Goal: Task Accomplishment & Management: Complete application form

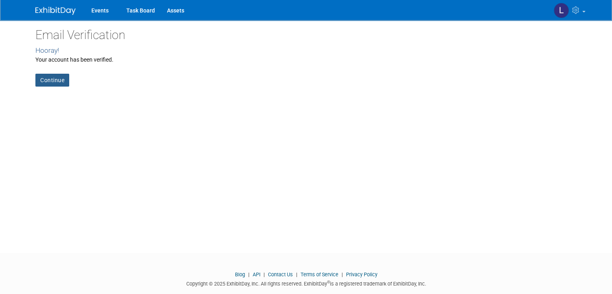
click at [51, 83] on link "Continue" at bounding box center [52, 80] width 34 height 13
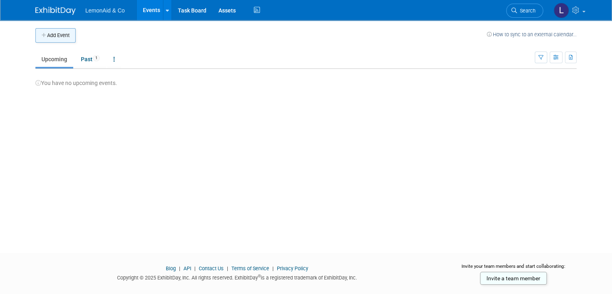
click at [55, 33] on button "Add Event" at bounding box center [55, 35] width 40 height 14
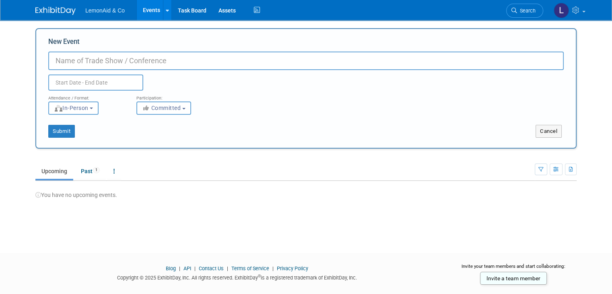
click at [70, 60] on input "New Event" at bounding box center [305, 60] width 515 height 18
type input "Pink Patch Vendor Market ([MEDICAL_DATA] Event)"
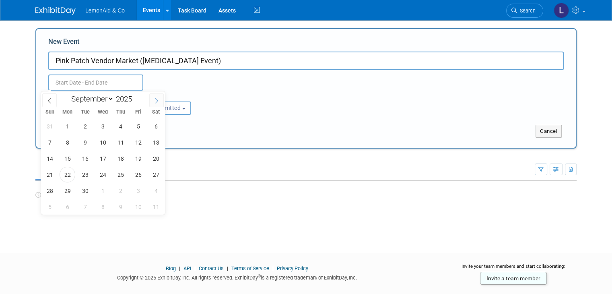
click at [154, 99] on icon at bounding box center [157, 101] width 6 height 6
select select "9"
click at [155, 174] on span "25" at bounding box center [156, 174] width 16 height 16
type input "[DATE] to [DATE]"
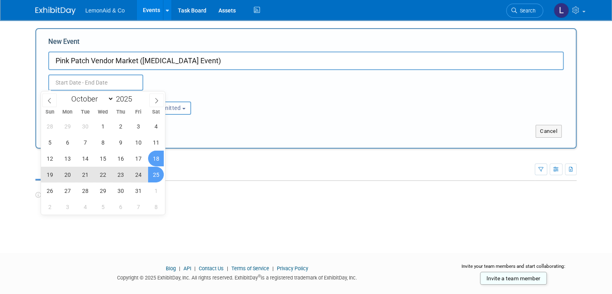
type input "[DATE] to [DATE]"
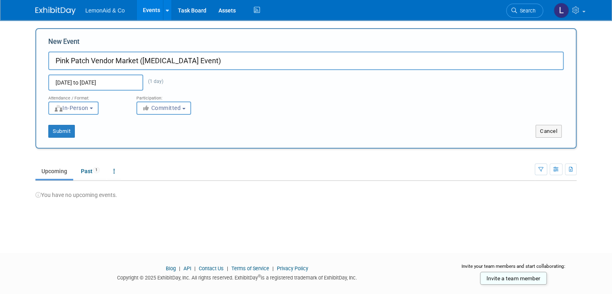
click at [223, 120] on div "Submit Cancel" at bounding box center [305, 126] width 527 height 23
click at [151, 112] on button "Committed" at bounding box center [163, 107] width 55 height 13
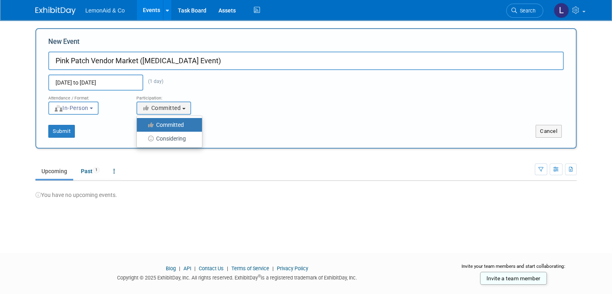
click at [155, 124] on label "Committed" at bounding box center [167, 124] width 53 height 10
click at [144, 124] on input "Committed" at bounding box center [141, 124] width 5 height 5
click at [78, 107] on span "In-Person" at bounding box center [71, 108] width 35 height 6
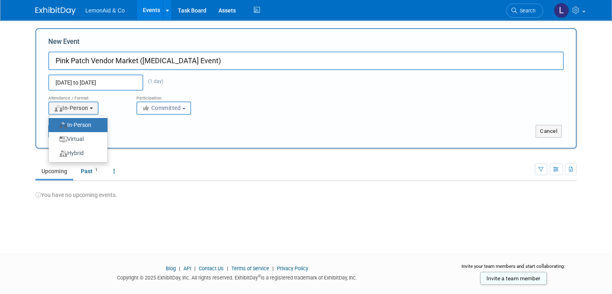
click at [81, 126] on label "In-Person" at bounding box center [76, 124] width 47 height 11
click at [56, 126] on input "In-Person" at bounding box center [53, 124] width 5 height 5
click at [187, 123] on div "Submit Cancel" at bounding box center [305, 126] width 527 height 23
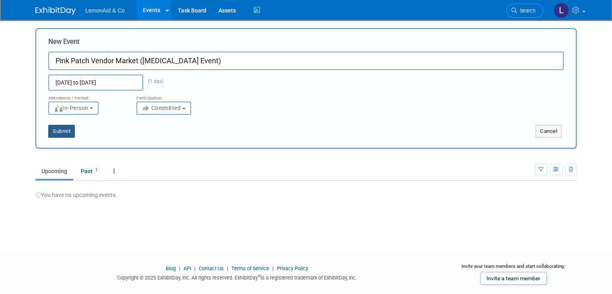
click at [55, 129] on button "Submit" at bounding box center [61, 131] width 27 height 13
